Goal: Find specific page/section: Find specific page/section

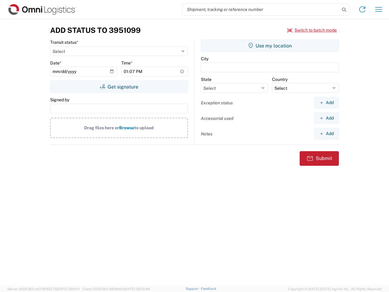
click at [261, 9] on input "search" at bounding box center [262, 10] width 158 height 12
click at [344, 10] on icon at bounding box center [344, 9] width 9 height 9
click at [363, 9] on icon at bounding box center [363, 10] width 10 height 10
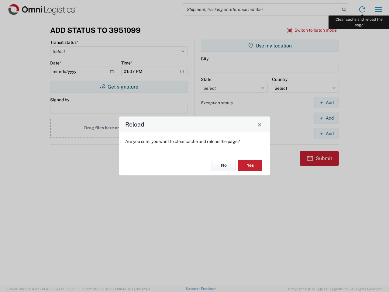
click at [379, 9] on div "Reload Are you sure, you want to clear cache and reload the page? No Yes" at bounding box center [194, 146] width 389 height 292
click at [312, 30] on div "Reload Are you sure, you want to clear cache and reload the page? No Yes" at bounding box center [194, 146] width 389 height 292
click at [119, 87] on div "Reload Are you sure, you want to clear cache and reload the page? No Yes" at bounding box center [194, 146] width 389 height 292
click at [270, 46] on div "Reload Are you sure, you want to clear cache and reload the page? No Yes" at bounding box center [194, 146] width 389 height 292
click at [327, 103] on div "Reload Are you sure, you want to clear cache and reload the page? No Yes" at bounding box center [194, 146] width 389 height 292
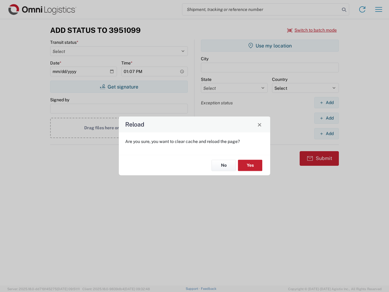
click at [327, 118] on div "Reload Are you sure, you want to clear cache and reload the page? No Yes" at bounding box center [194, 146] width 389 height 292
click at [327, 134] on div "Reload Are you sure, you want to clear cache and reload the page? No Yes" at bounding box center [194, 146] width 389 height 292
